Goal: Information Seeking & Learning: Check status

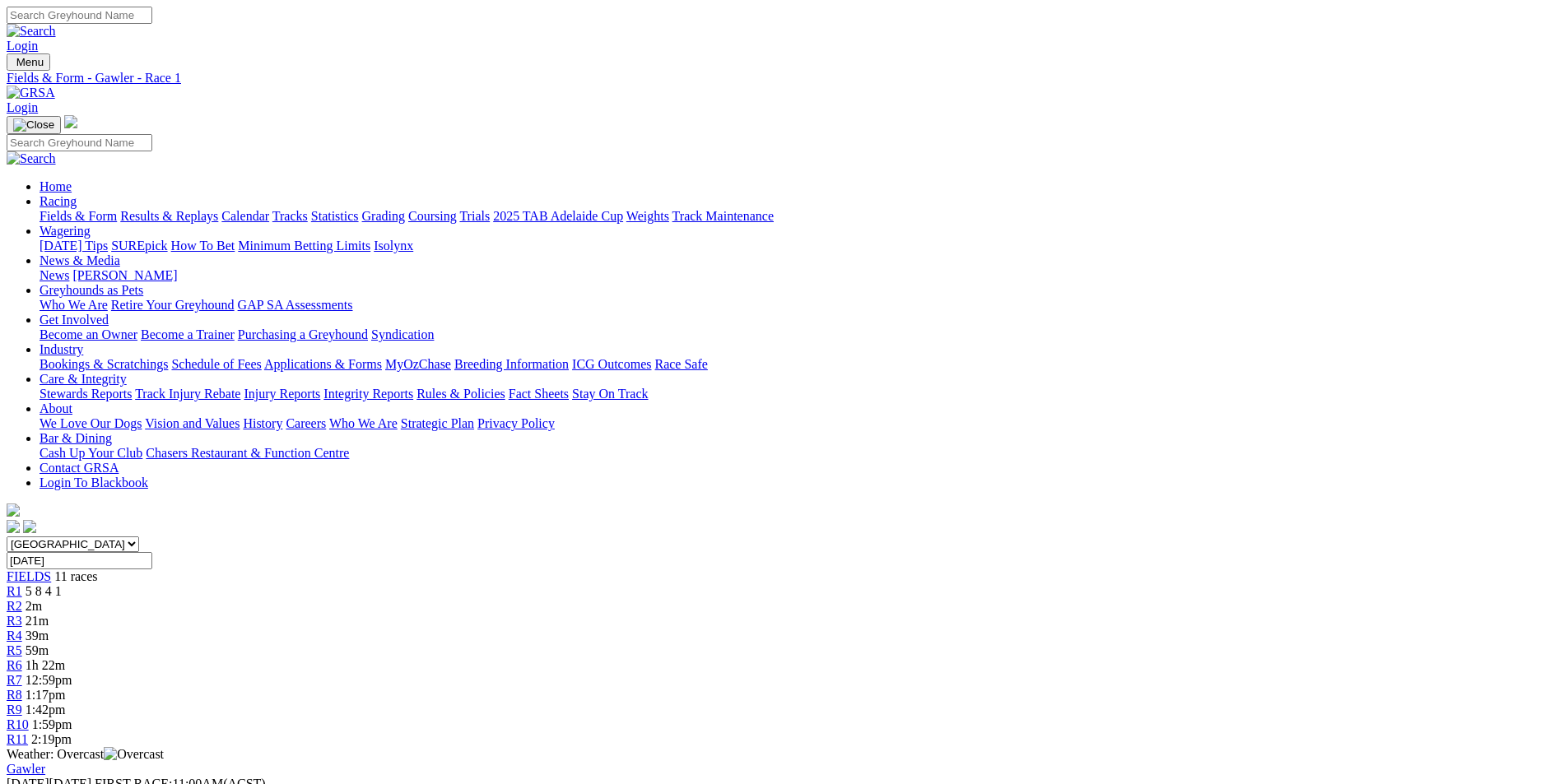
scroll to position [39, 0]
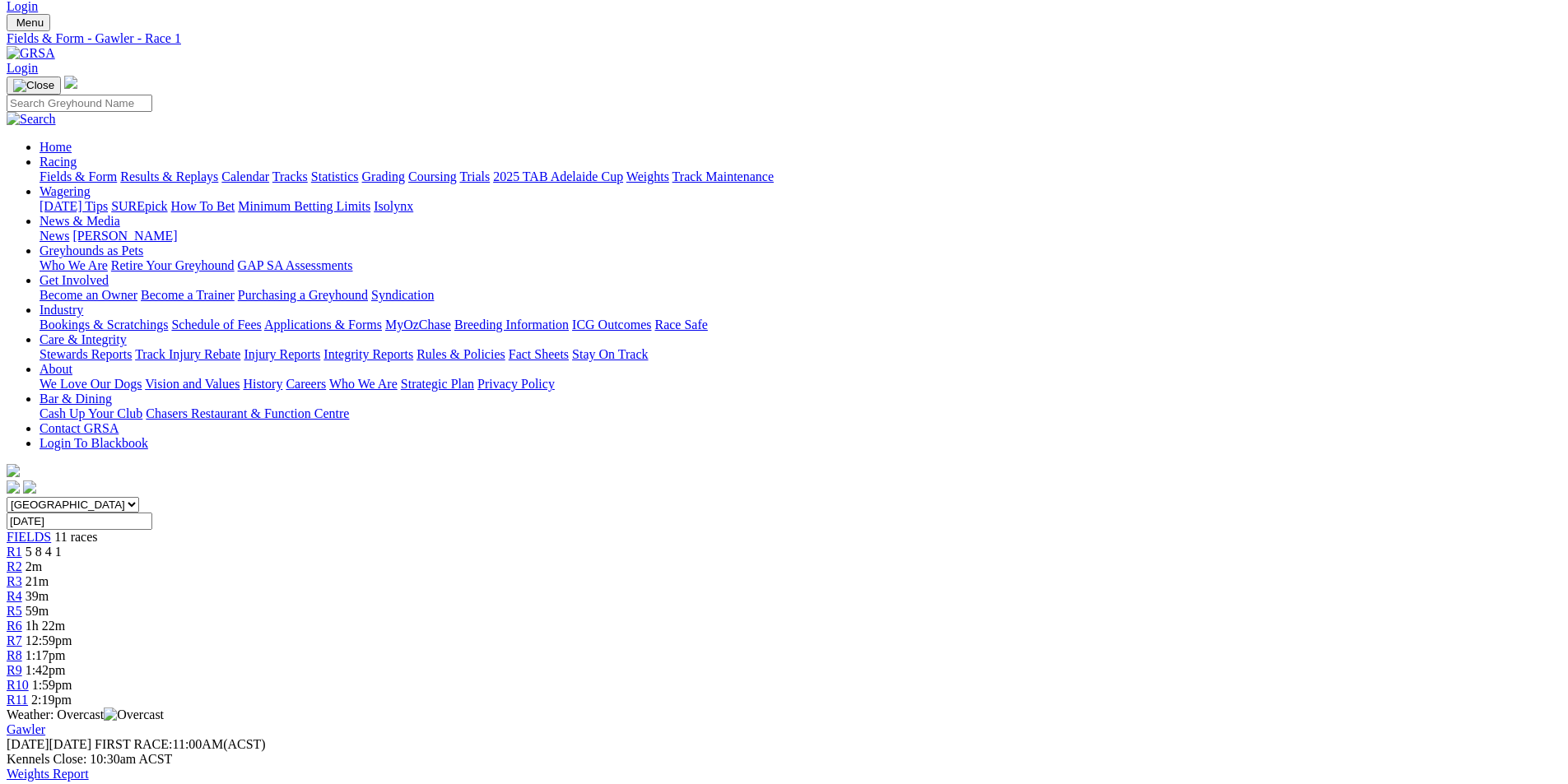
click at [153, 512] on input "[DATE]" at bounding box center [80, 521] width 146 height 17
type input "[DATE], [DATE]"
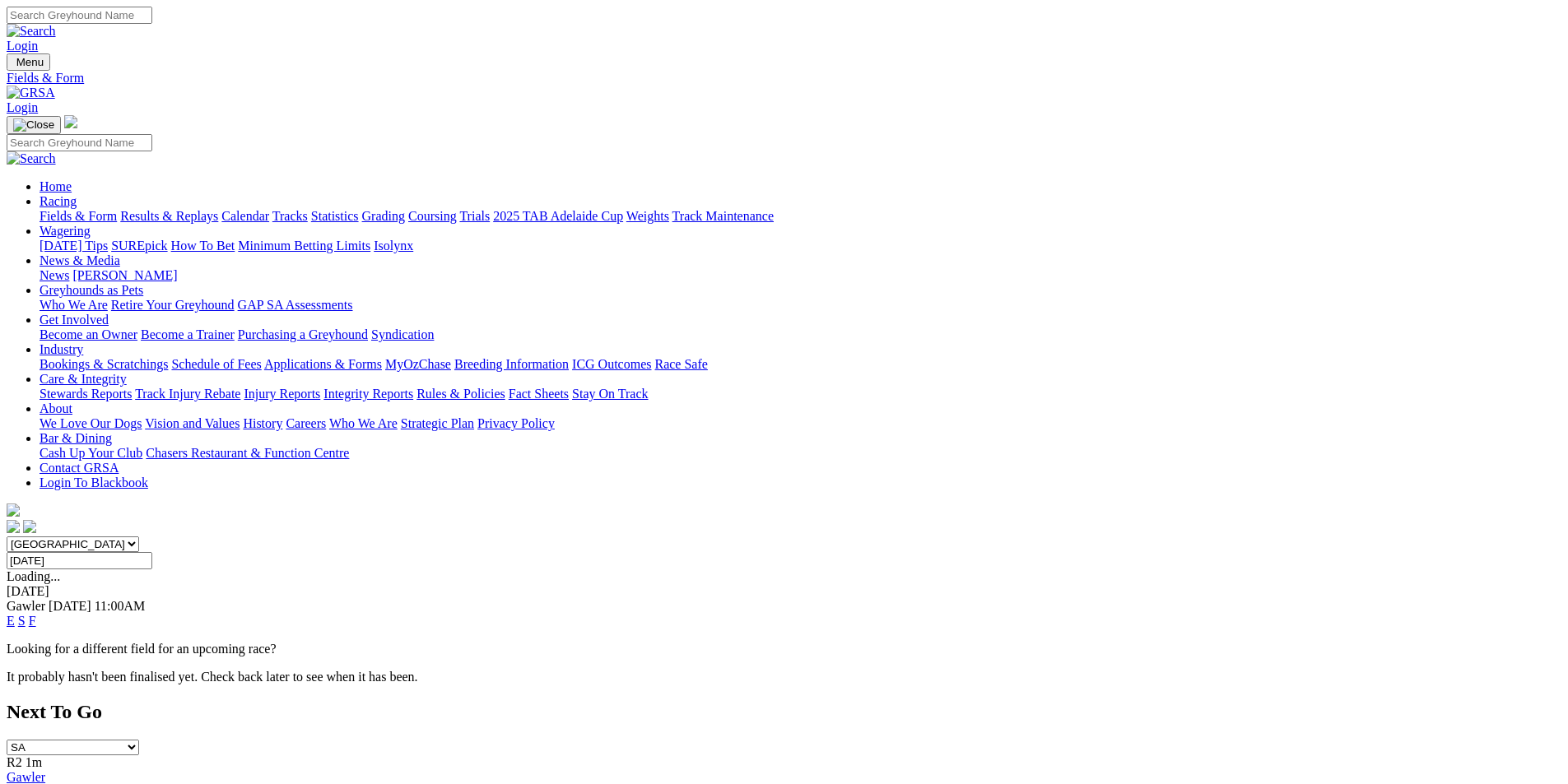
click at [140, 537] on select "[GEOGRAPHIC_DATA] [GEOGRAPHIC_DATA] [GEOGRAPHIC_DATA] [GEOGRAPHIC_DATA] [GEOGRA…" at bounding box center [72, 544] width 132 height 16
select select "WA"
click at [140, 537] on select "[GEOGRAPHIC_DATA] [GEOGRAPHIC_DATA] [GEOGRAPHIC_DATA] [GEOGRAPHIC_DATA] [GEOGRA…" at bounding box center [72, 544] width 132 height 16
drag, startPoint x: 964, startPoint y: 207, endPoint x: 929, endPoint y: 250, distance: 55.4
click at [153, 553] on input "[DATE]" at bounding box center [80, 561] width 146 height 17
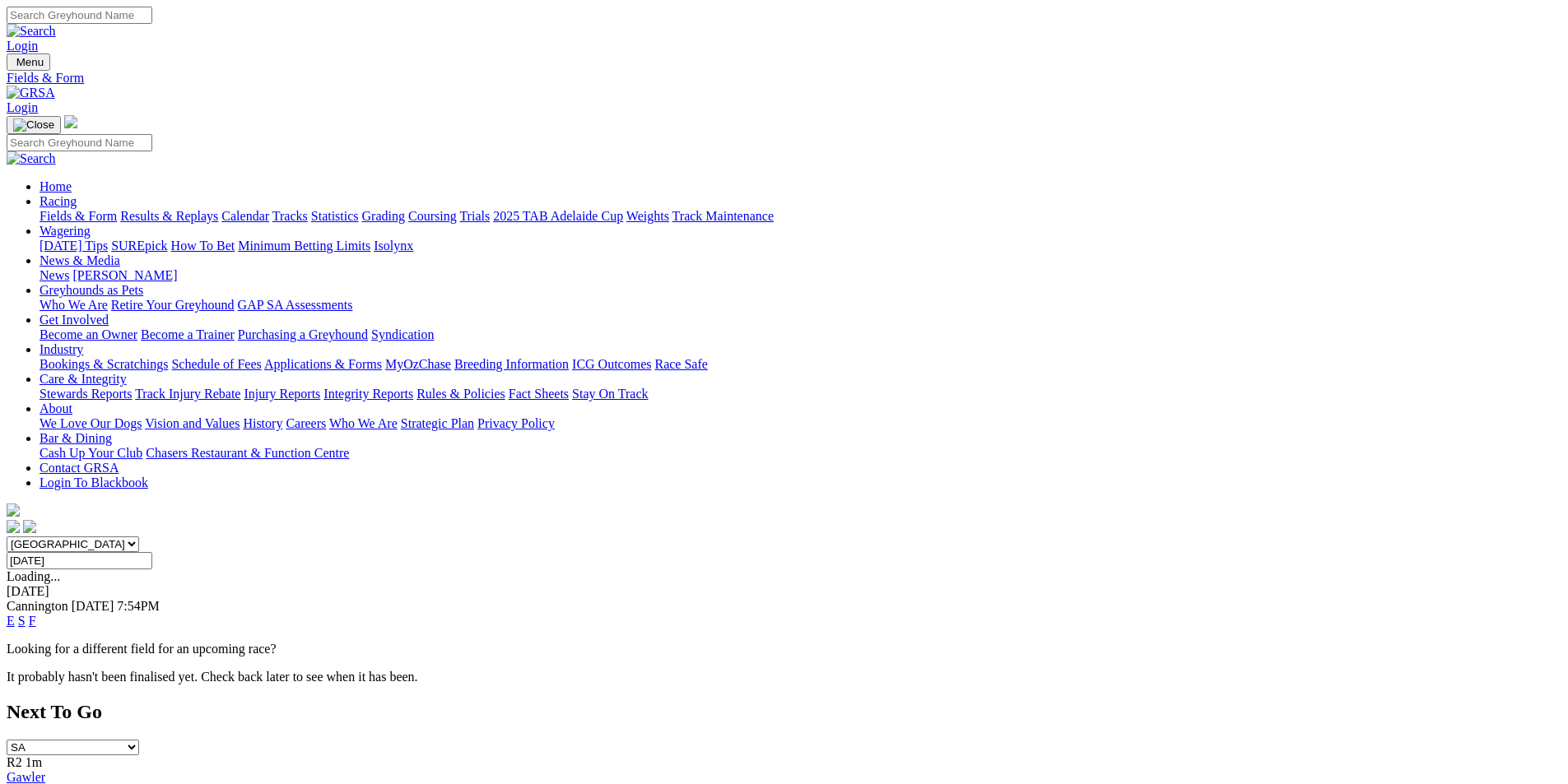
click at [153, 553] on input "[DATE]" at bounding box center [80, 561] width 146 height 17
type input "[DATE], [DATE]"
click at [25, 614] on link "S" at bounding box center [22, 621] width 7 height 14
